Goal: Check status: Check status

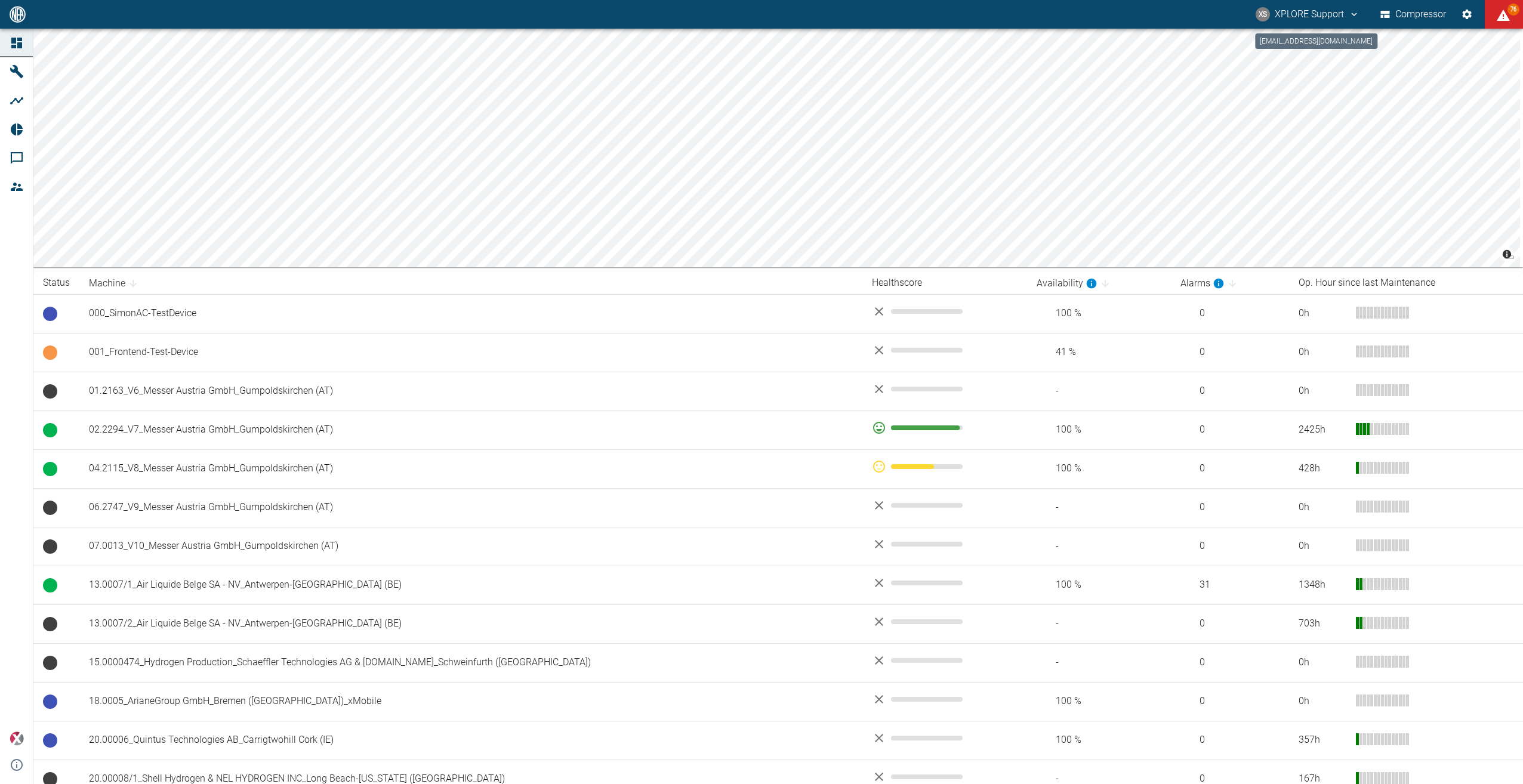
click at [820, 13] on button "XS XPLORE Support" at bounding box center [1307, 14] width 107 height 22
click at [820, 38] on li "Logout" at bounding box center [1325, 47] width 71 height 22
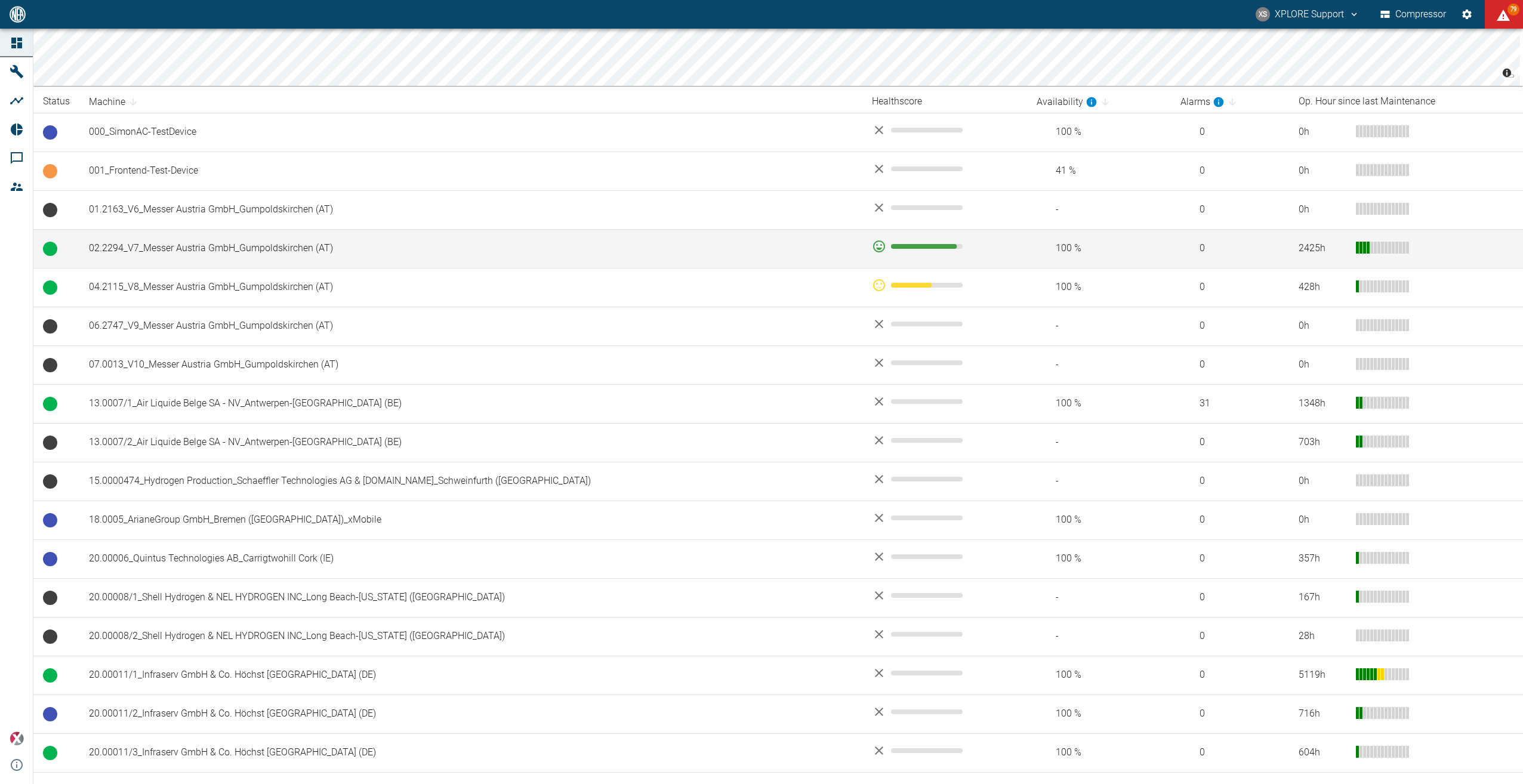
scroll to position [238, 0]
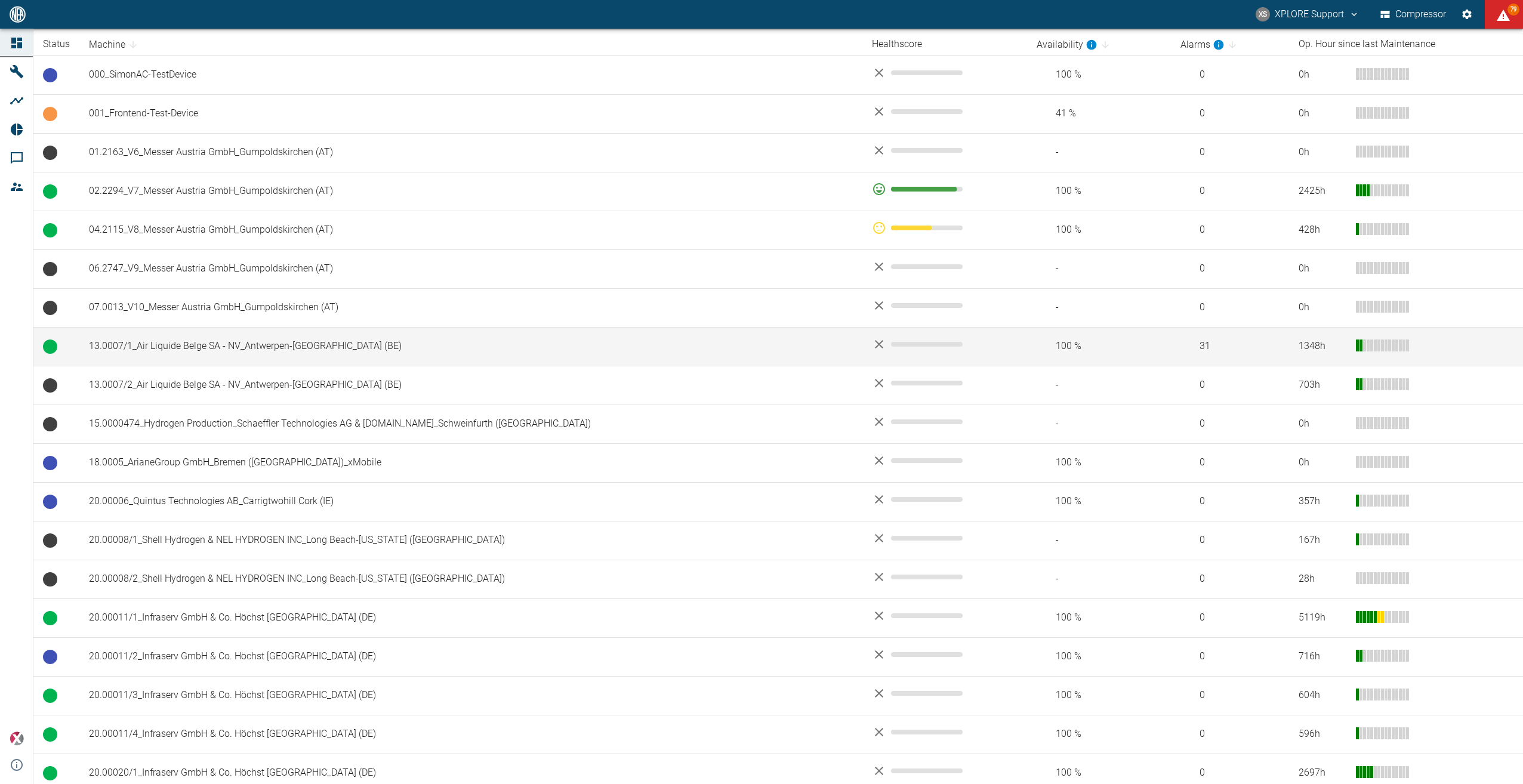
click at [276, 342] on td "13.0007/1_Air Liquide Belge SA - NV_Antwerpen-[GEOGRAPHIC_DATA] (BE)" at bounding box center [471, 347] width 783 height 39
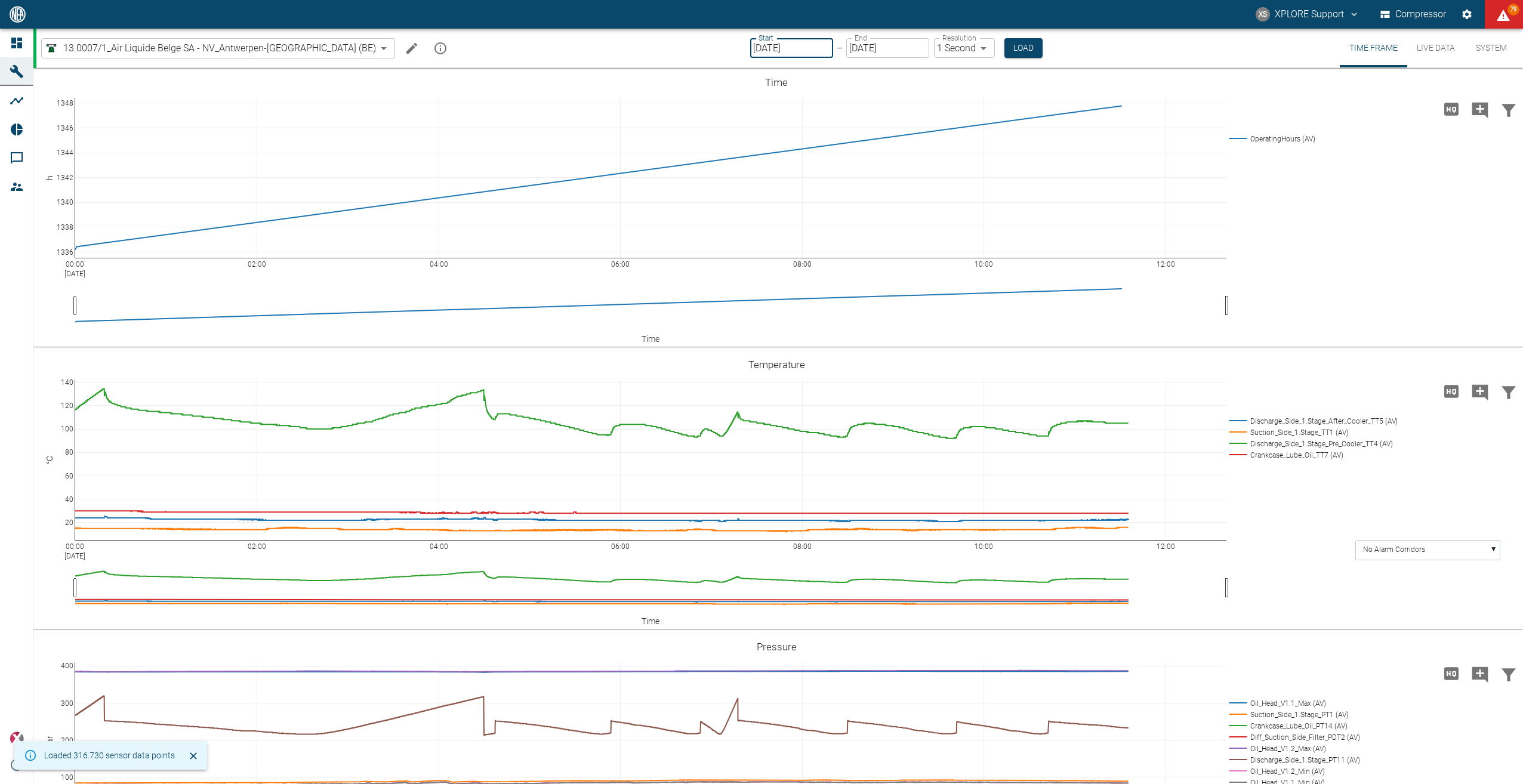
click at [750, 44] on input "[DATE]" at bounding box center [792, 48] width 83 height 20
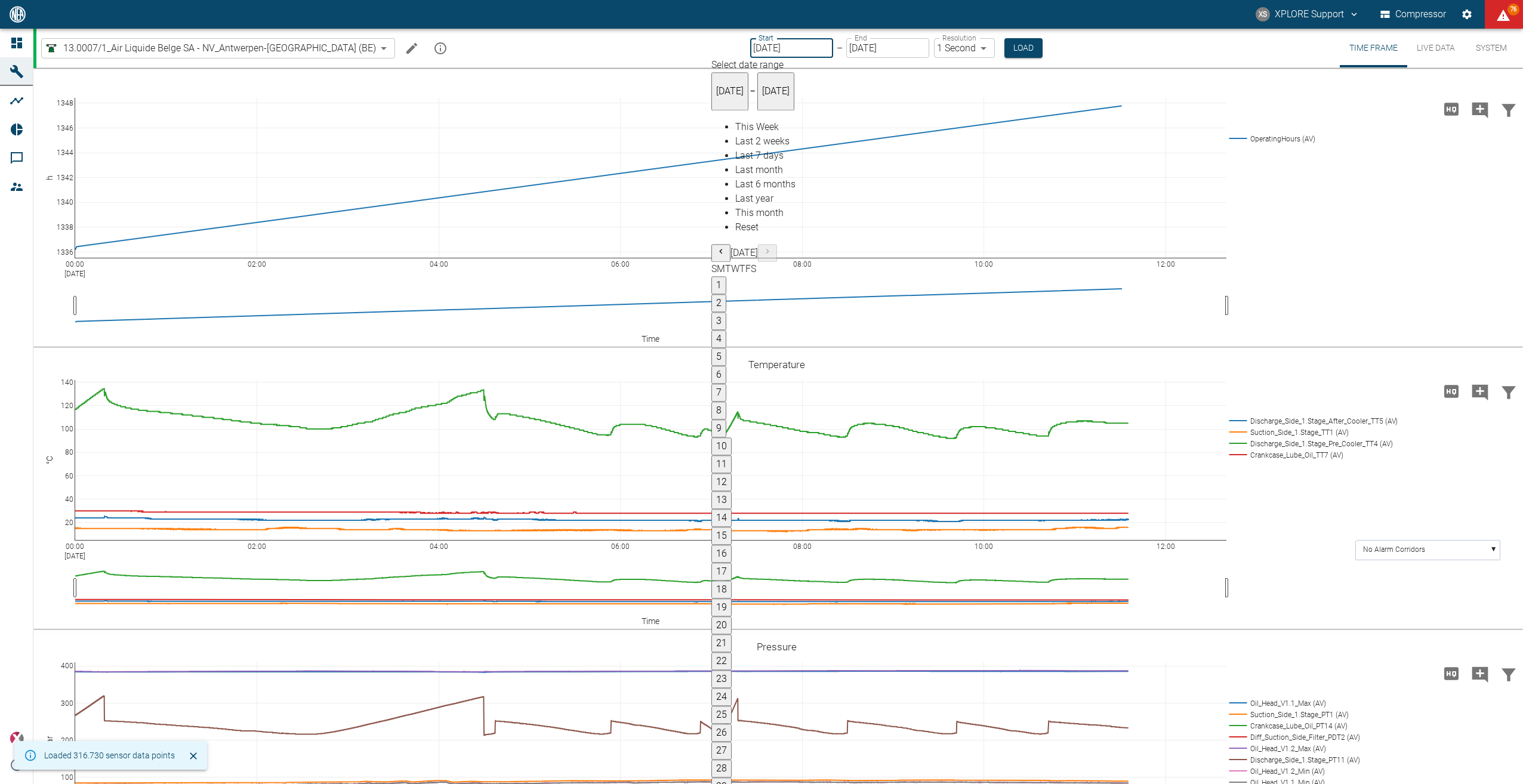
click at [759, 176] on span "Last month" at bounding box center [758, 170] width 47 height 11
type input "[DATE]"
type input "10min"
click at [1008, 47] on button "Load" at bounding box center [1027, 48] width 38 height 20
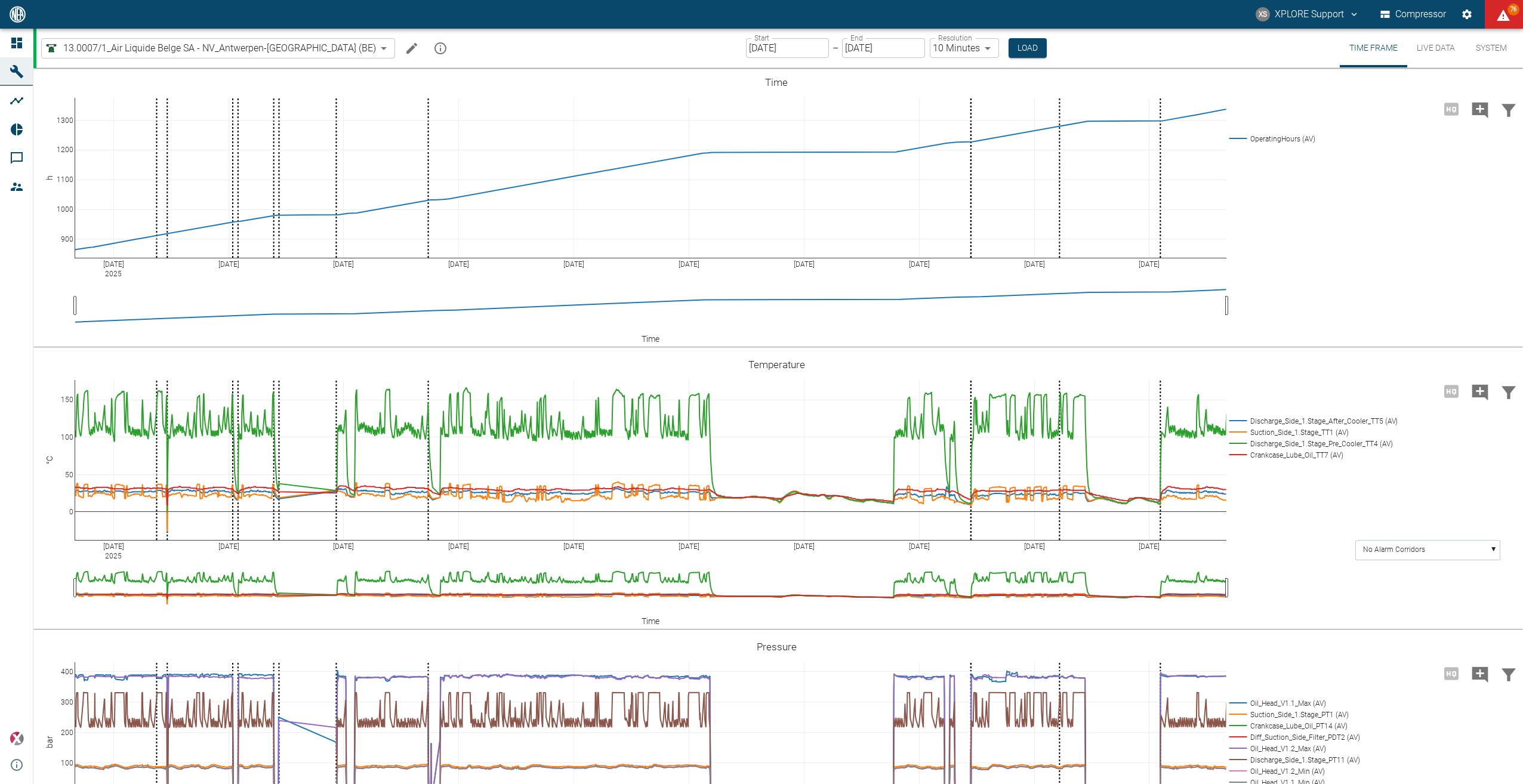
click at [777, 49] on input "[DATE]" at bounding box center [787, 48] width 83 height 20
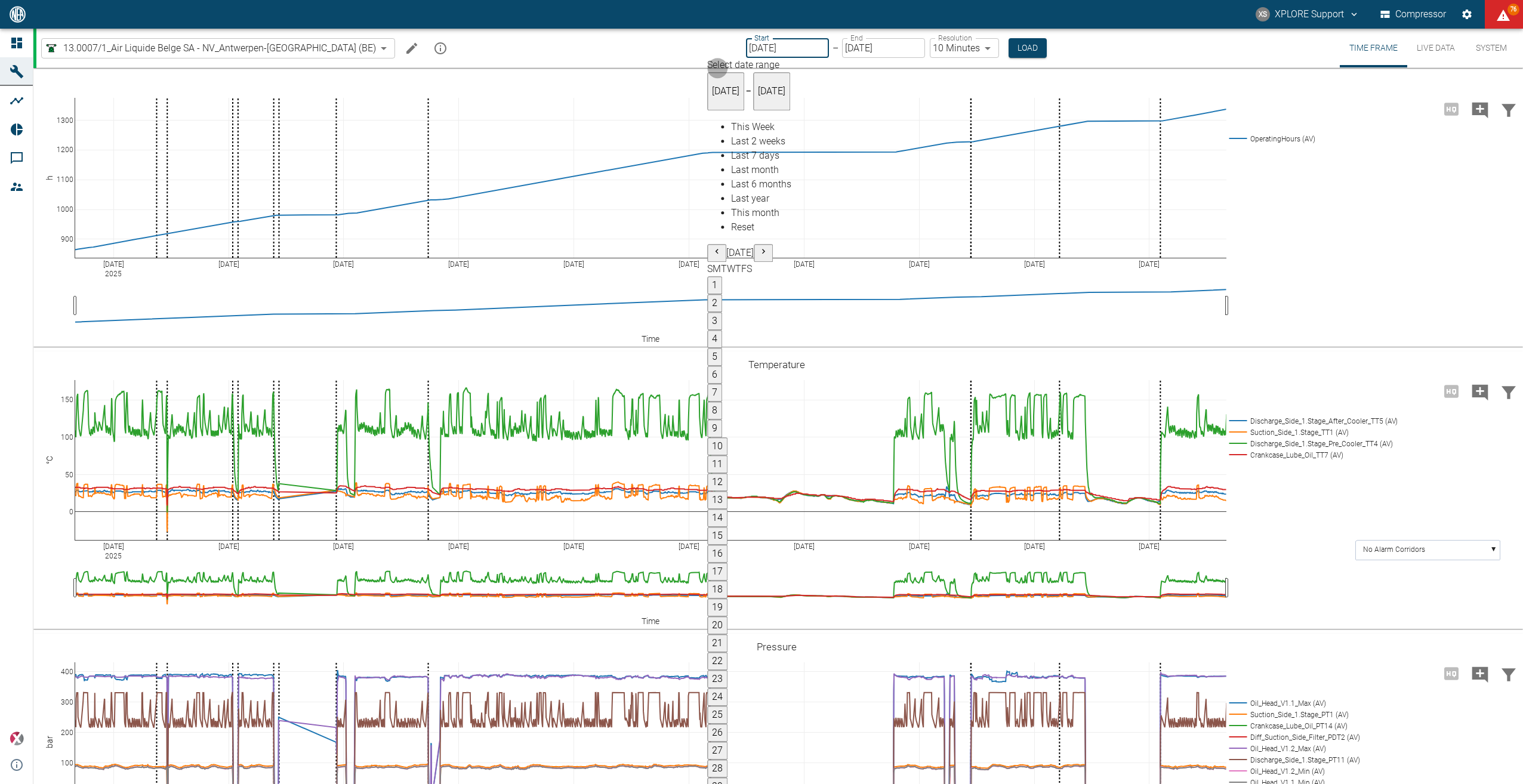
click at [722, 277] on button "1" at bounding box center [715, 286] width 15 height 18
type input "[DATE]"
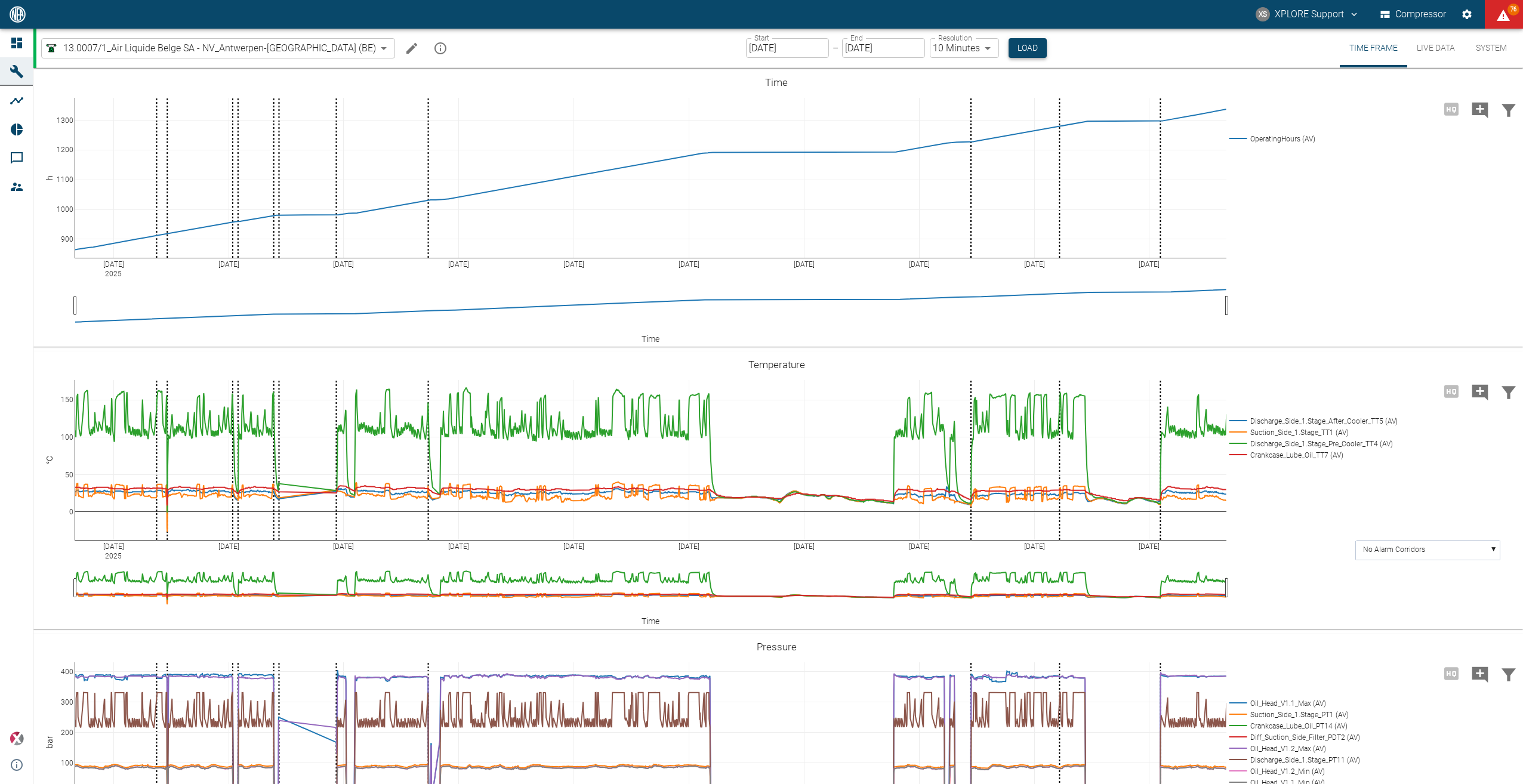
click at [1008, 47] on button "Load" at bounding box center [1027, 48] width 38 height 20
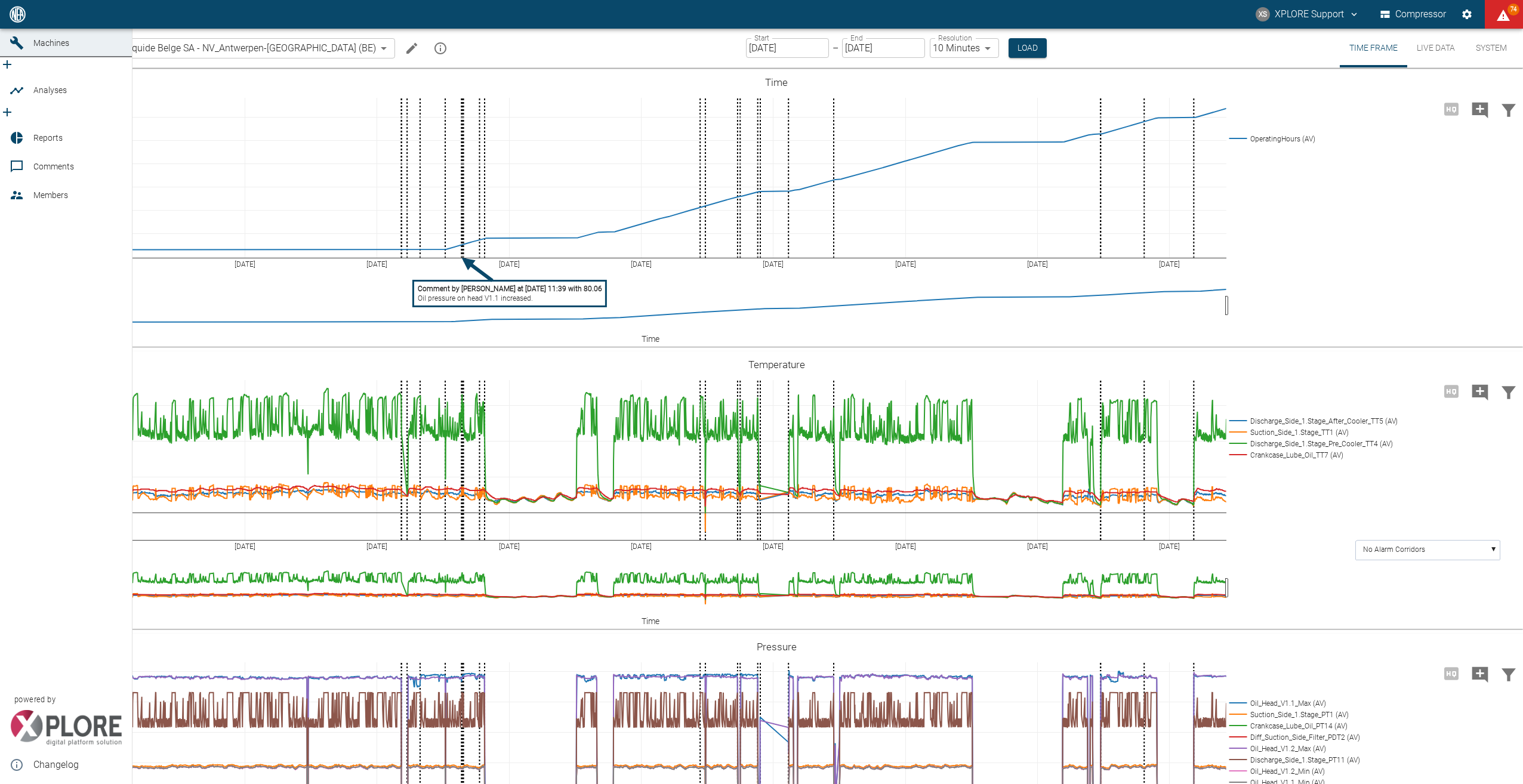
click at [69, 19] on span "Dashboard" at bounding box center [53, 14] width 41 height 10
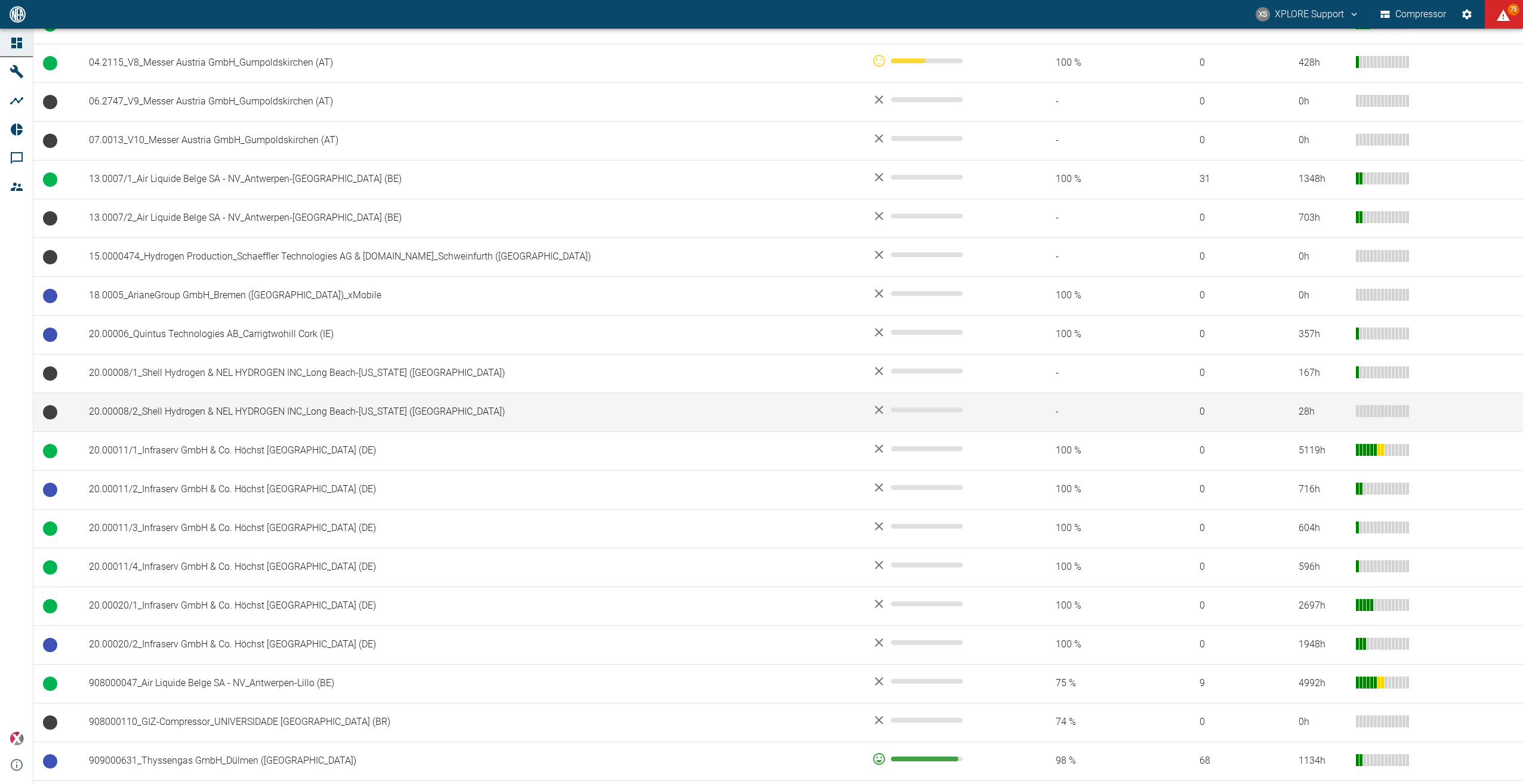
scroll to position [358, 0]
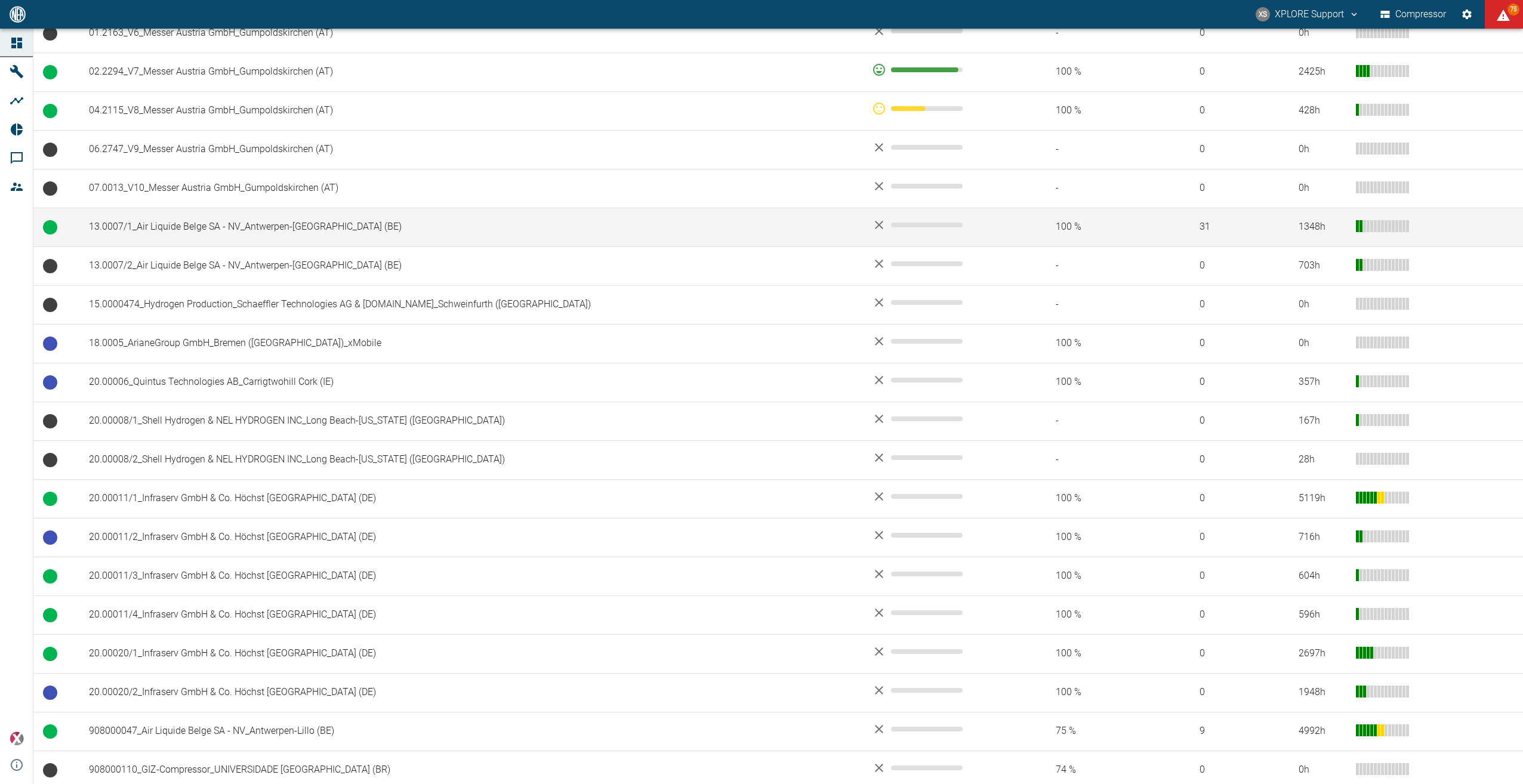
click at [200, 225] on td "13.0007/1_Air Liquide Belge SA - NV_Antwerpen-[GEOGRAPHIC_DATA] (BE)" at bounding box center [471, 227] width 783 height 39
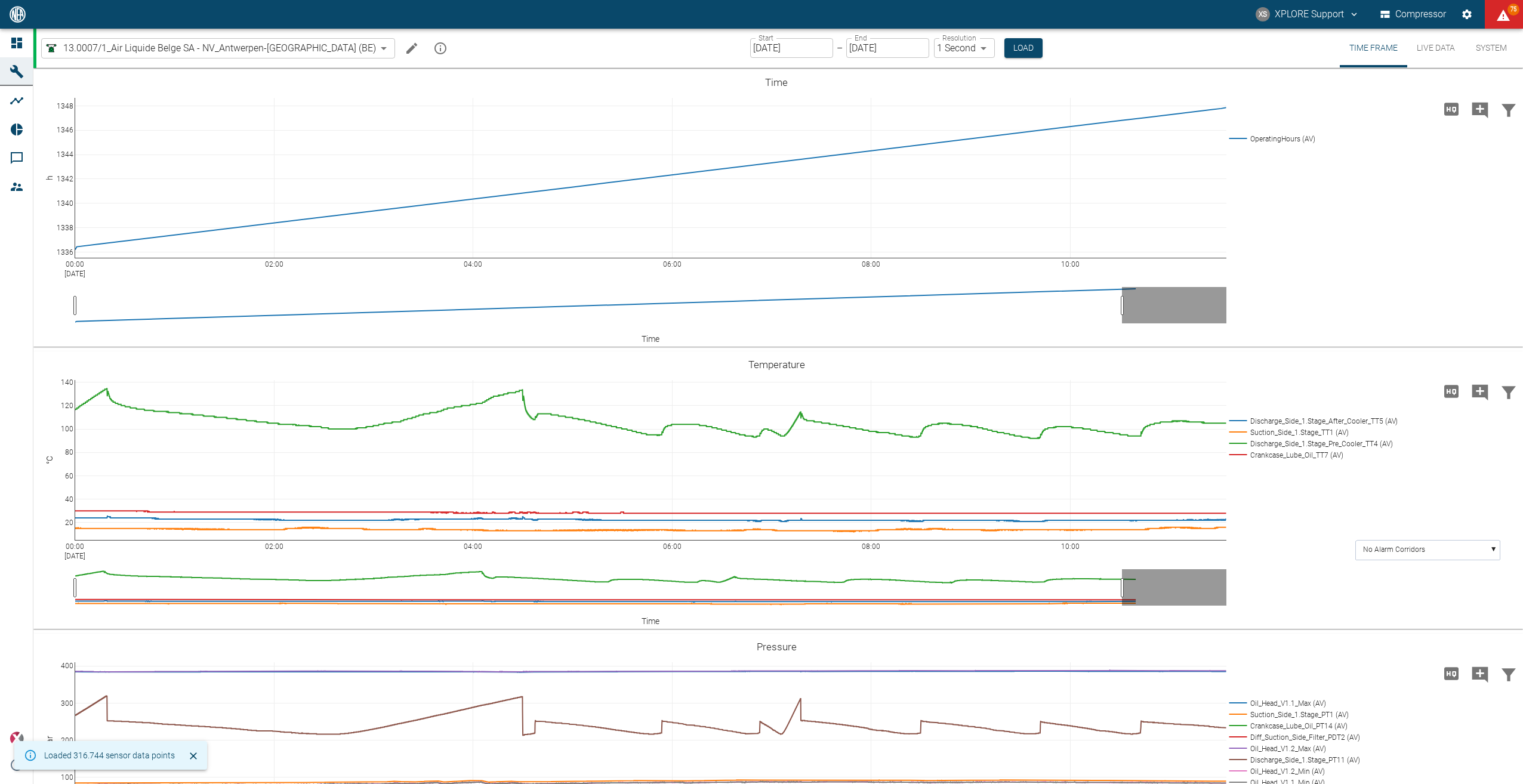
click at [756, 44] on input "[DATE]" at bounding box center [792, 48] width 83 height 20
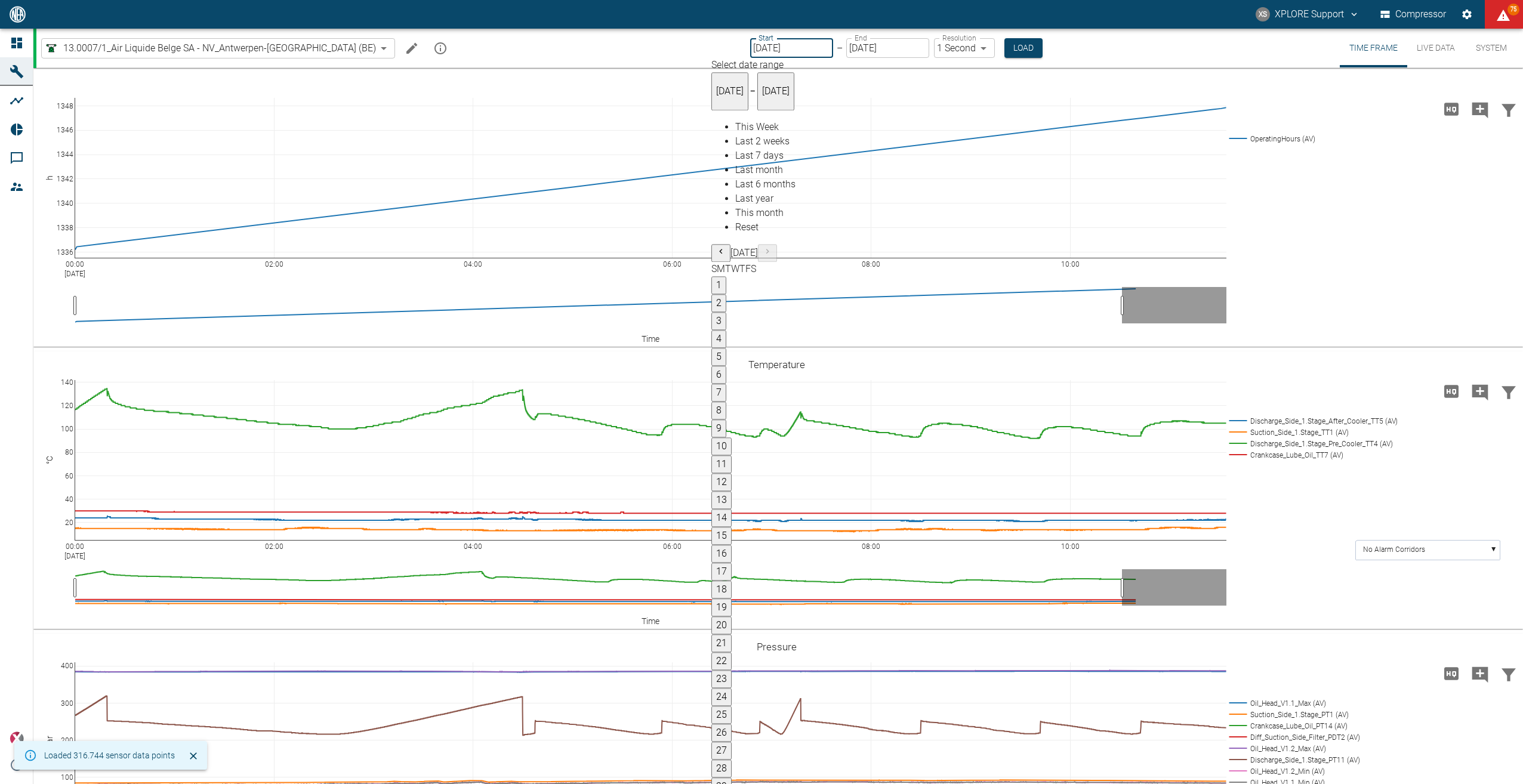
click at [725, 247] on icon "Previous month" at bounding box center [720, 252] width 10 height 10
click at [726, 277] on button "1" at bounding box center [719, 286] width 15 height 18
type input "[DATE]"
type input "10min"
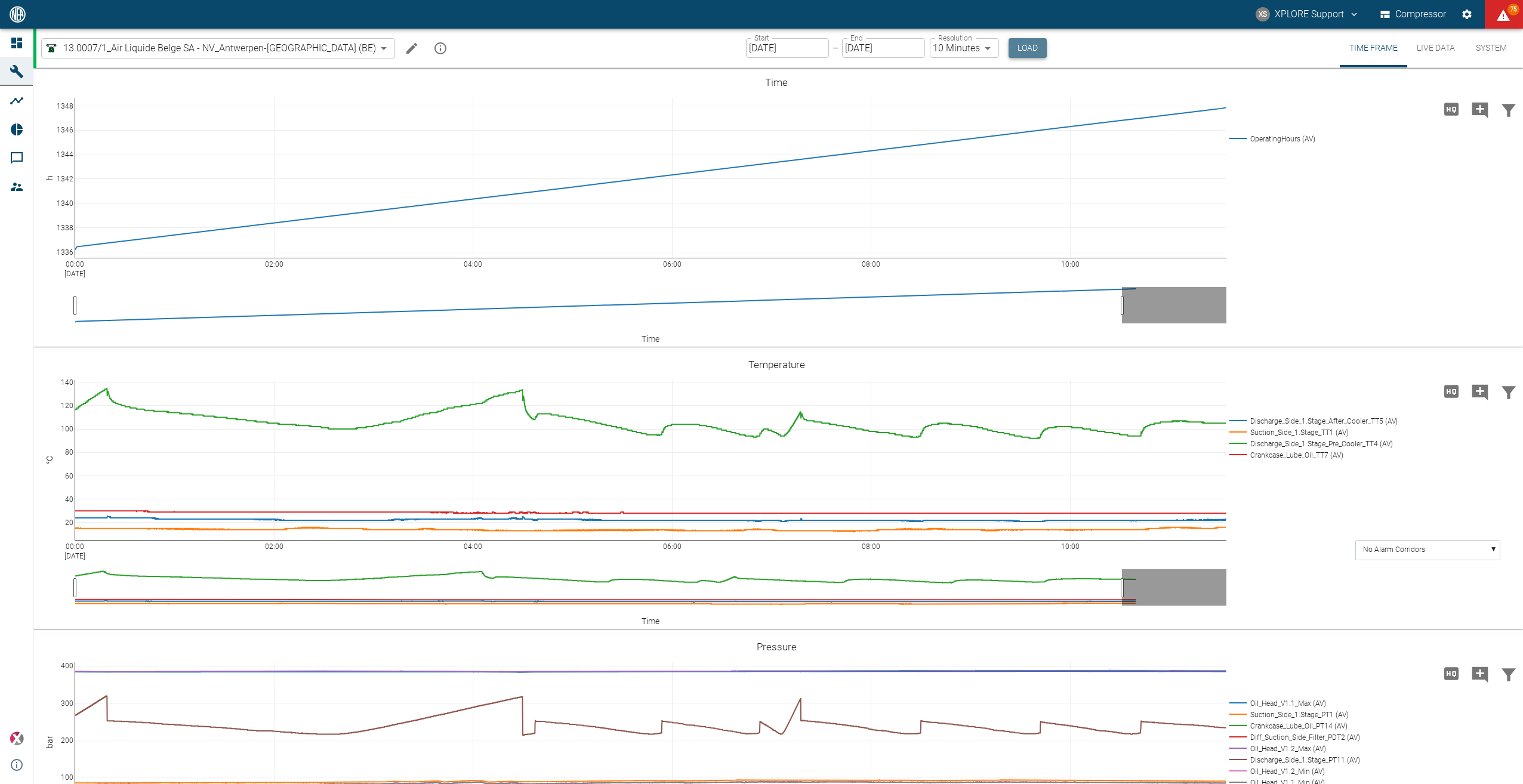
click at [1008, 47] on button "Load" at bounding box center [1027, 48] width 38 height 20
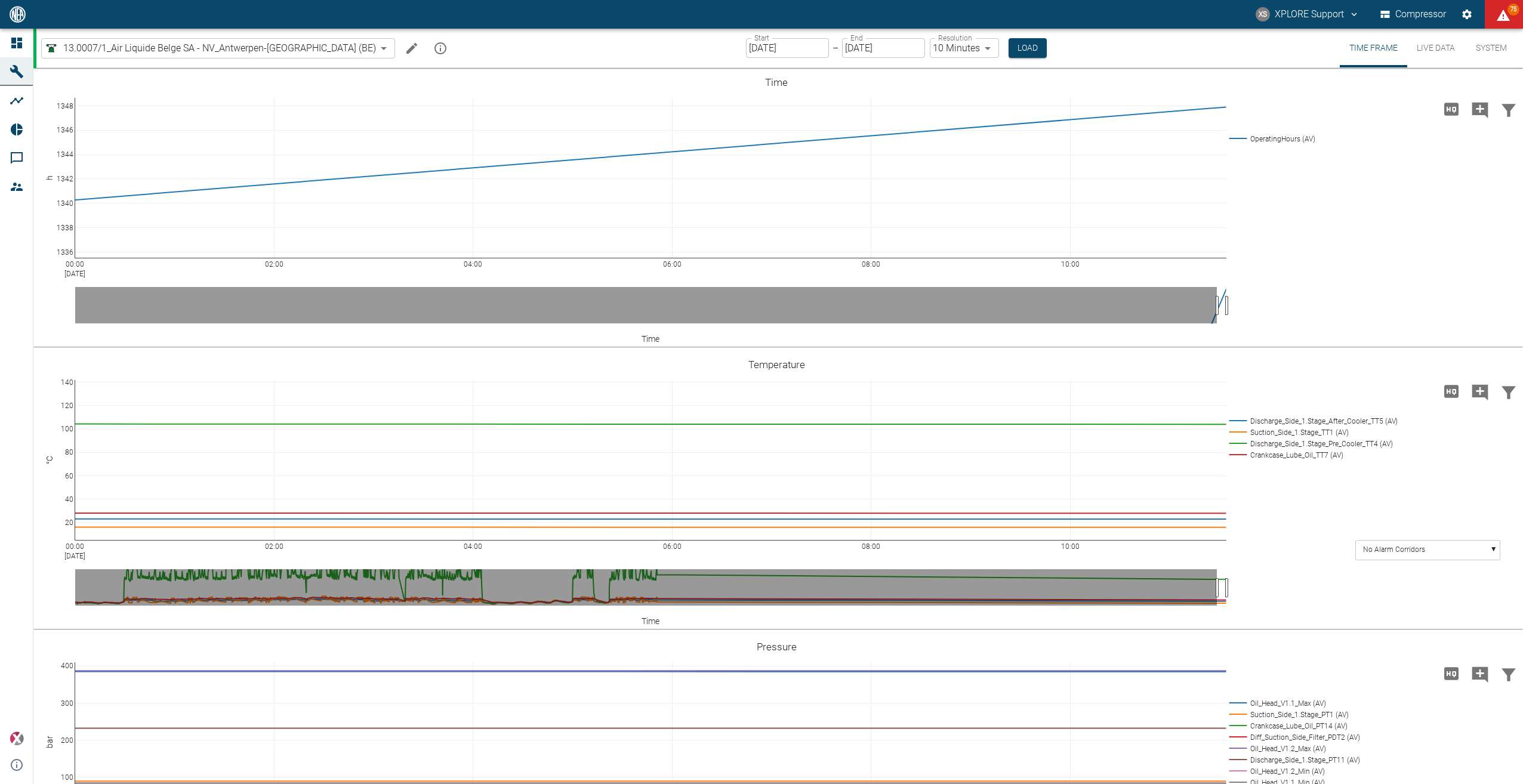
click at [768, 45] on input "[DATE]" at bounding box center [787, 48] width 83 height 20
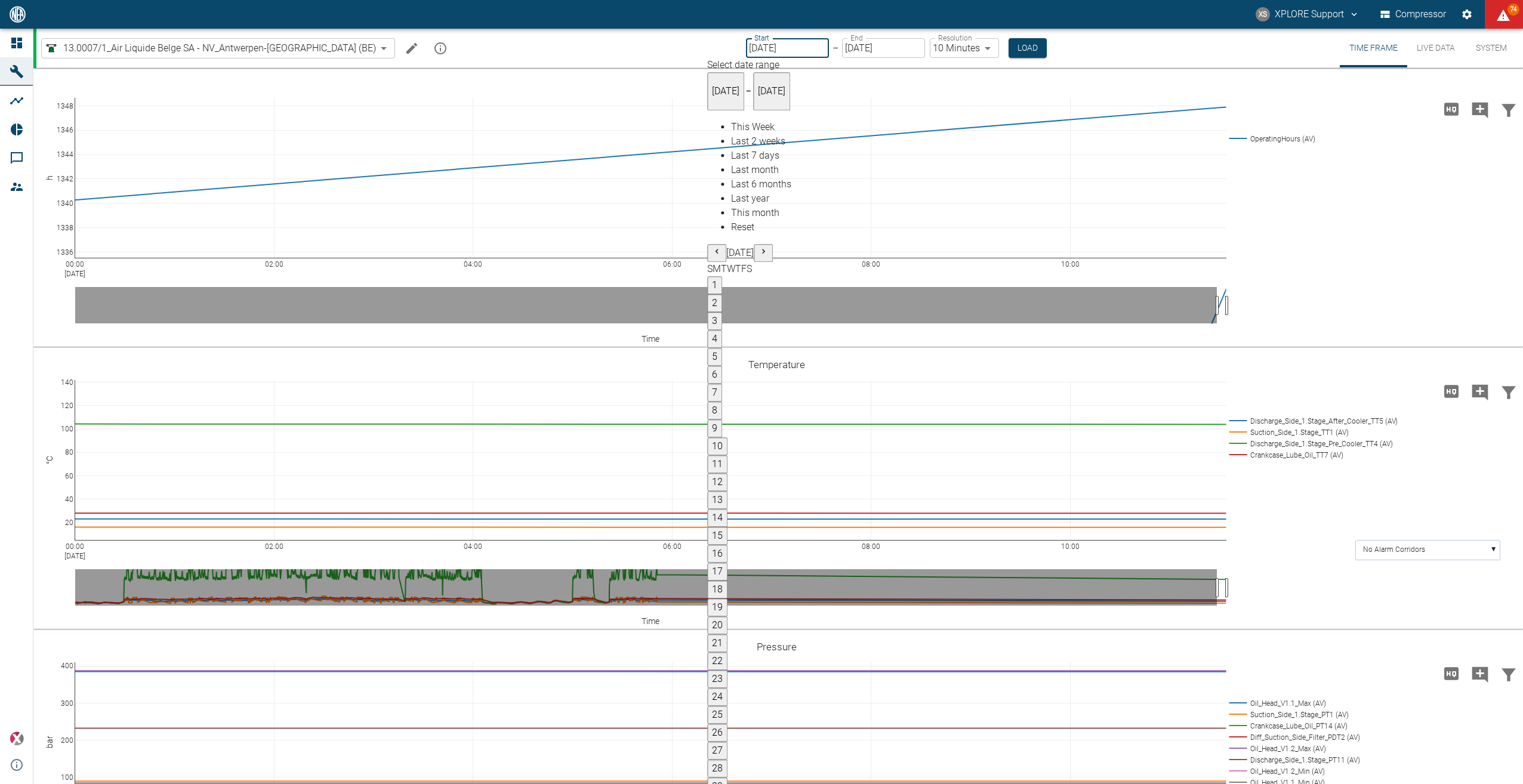
type input "[DATE]"
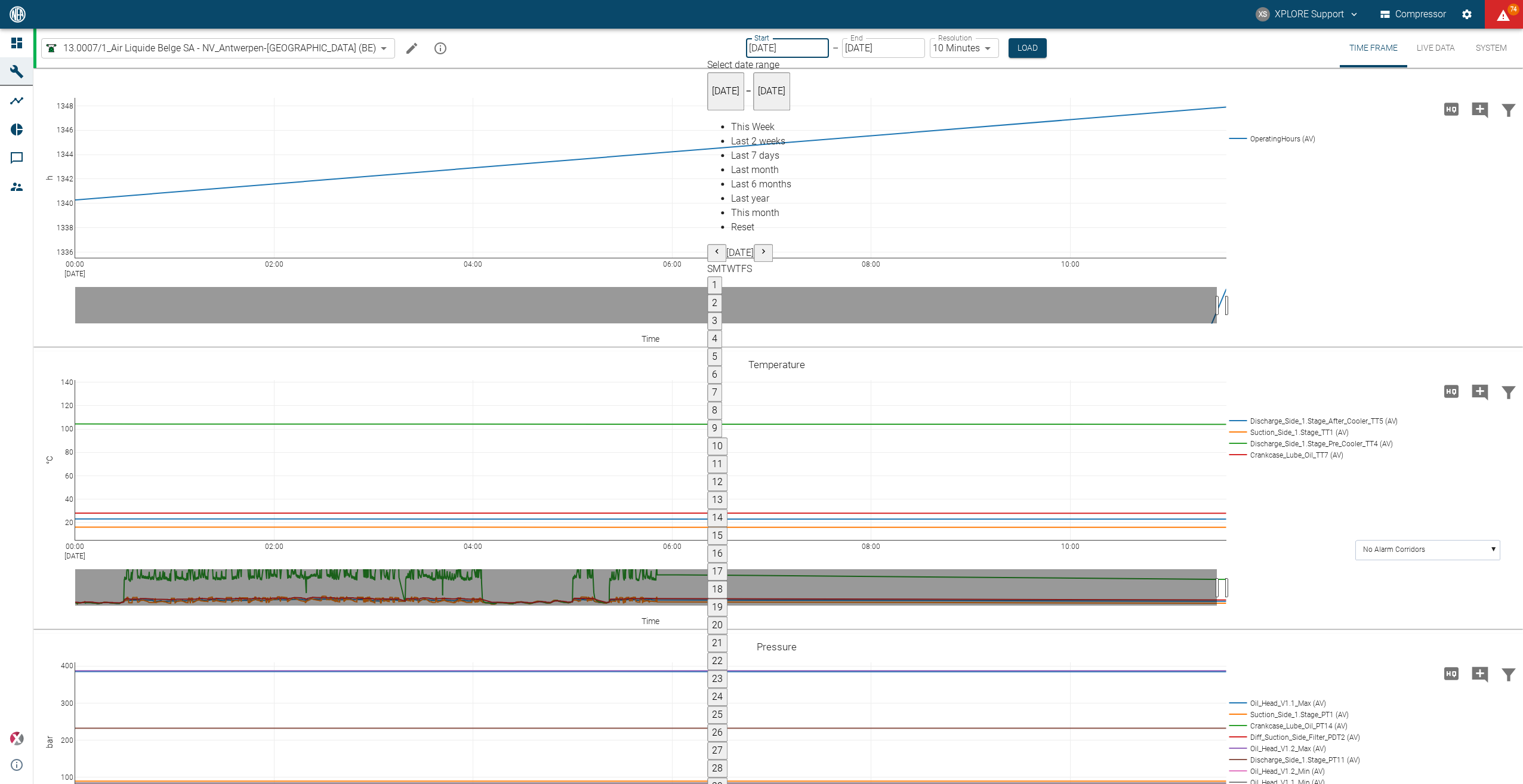
type input "MM/DD/YYYY"
type input "[DATE]"
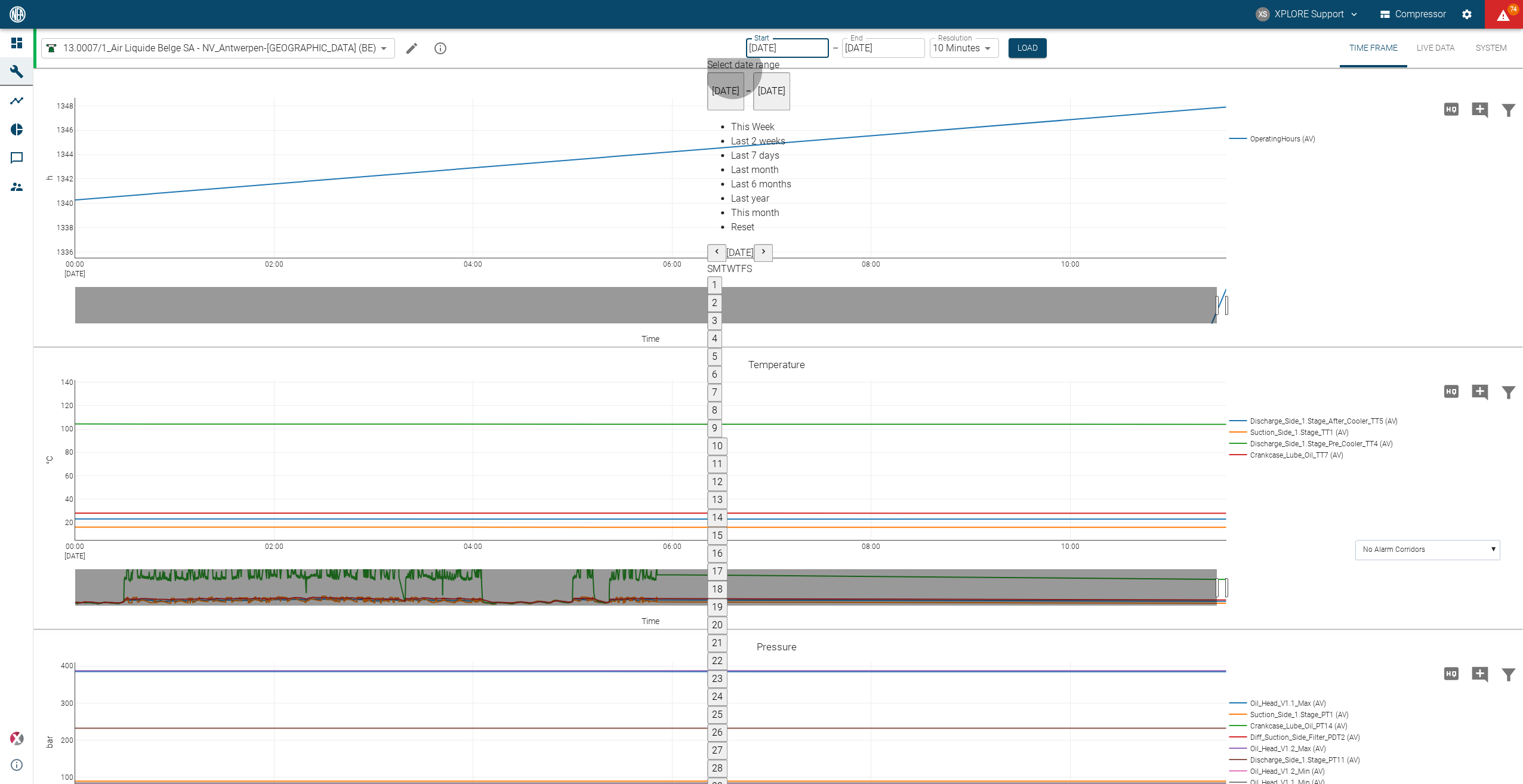
type input "2min"
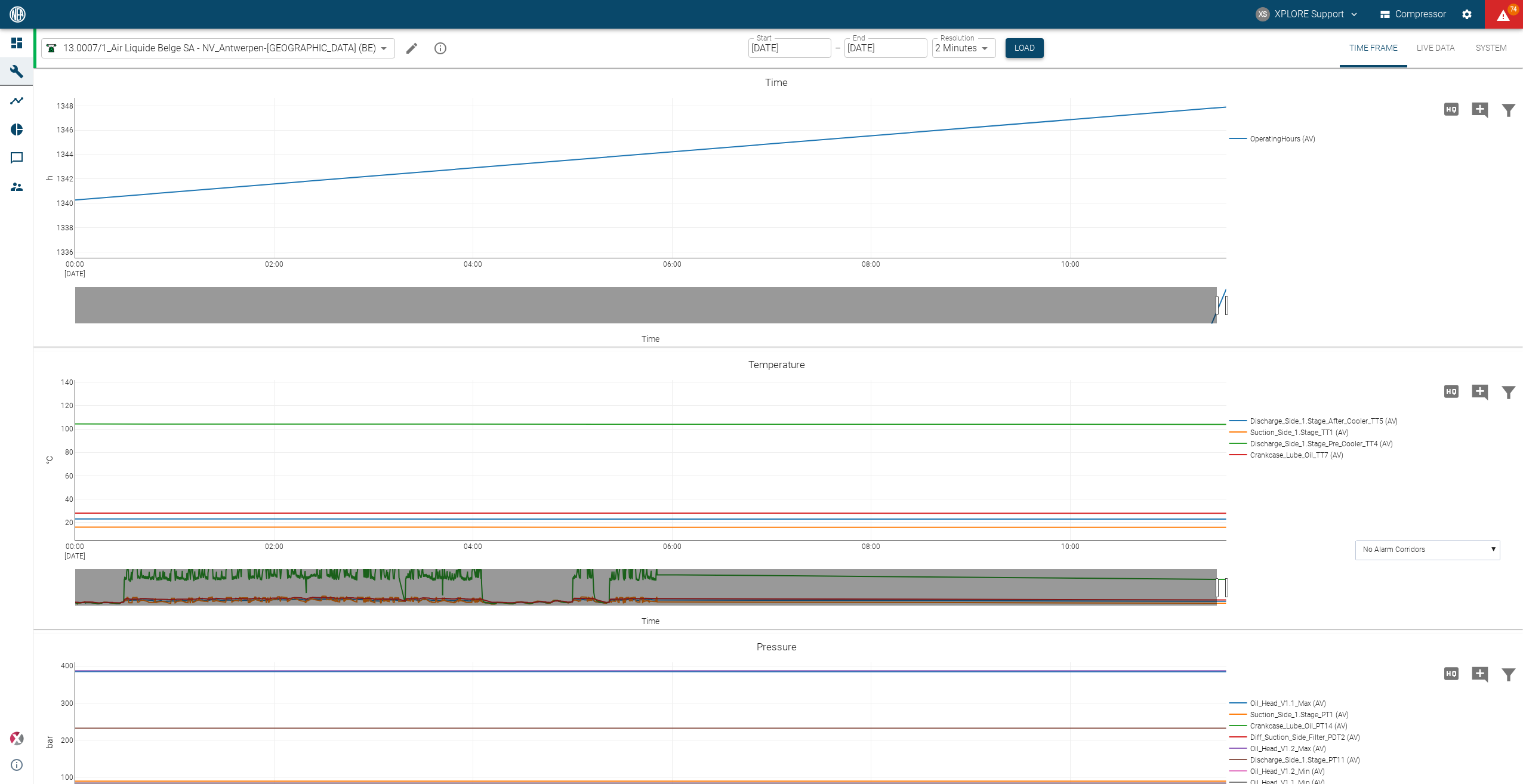
click at [1005, 49] on button "Load" at bounding box center [1024, 48] width 38 height 20
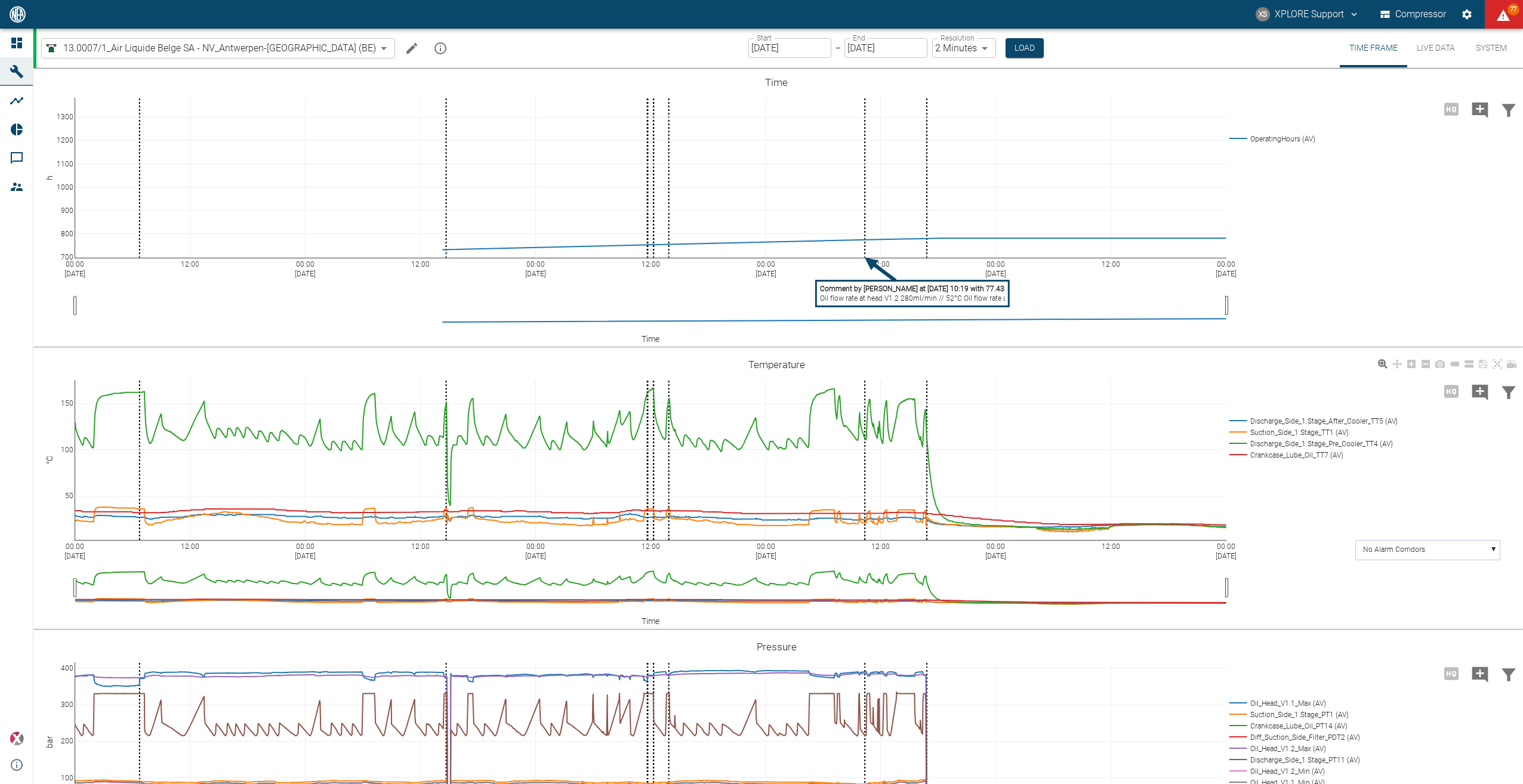
click at [264, 374] on div "00:00 [DATE] 12:00 00:00 [DATE] 12:00 00:00 [DATE] 12:00 00:00 [DATE] 12:00 00:…" at bounding box center [776, 490] width 1486 height 268
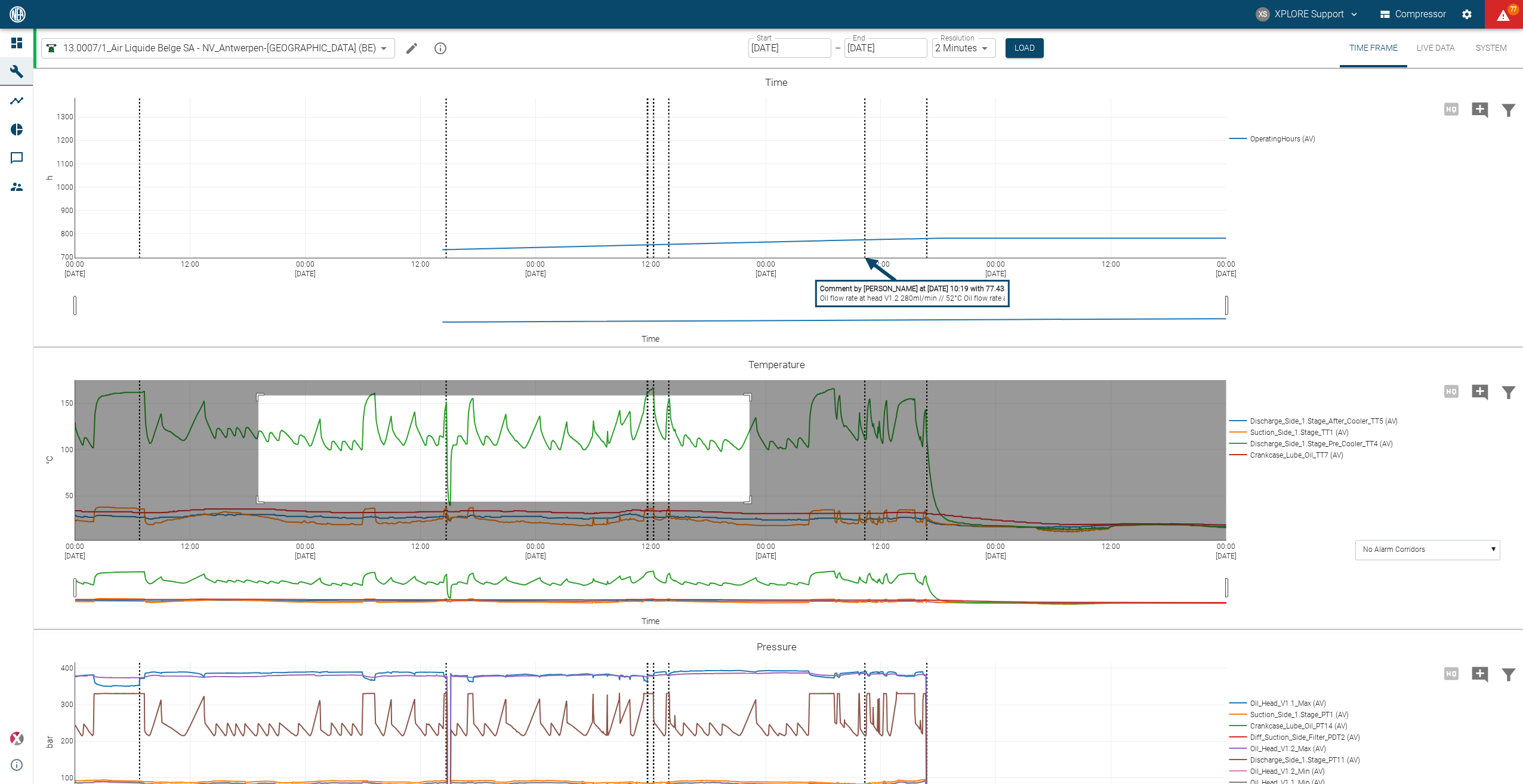
drag, startPoint x: 259, startPoint y: 395, endPoint x: 750, endPoint y: 506, distance: 503.4
